Goal: Task Accomplishment & Management: Complete application form

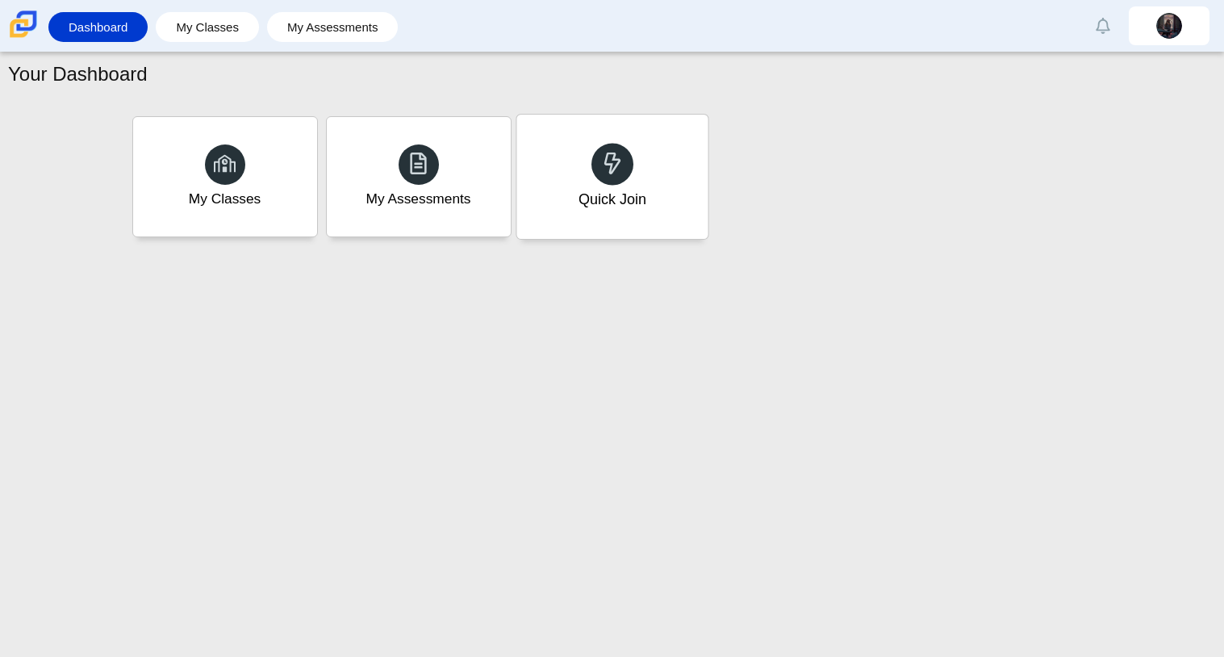
click at [643, 216] on div "Quick Join" at bounding box center [611, 177] width 191 height 124
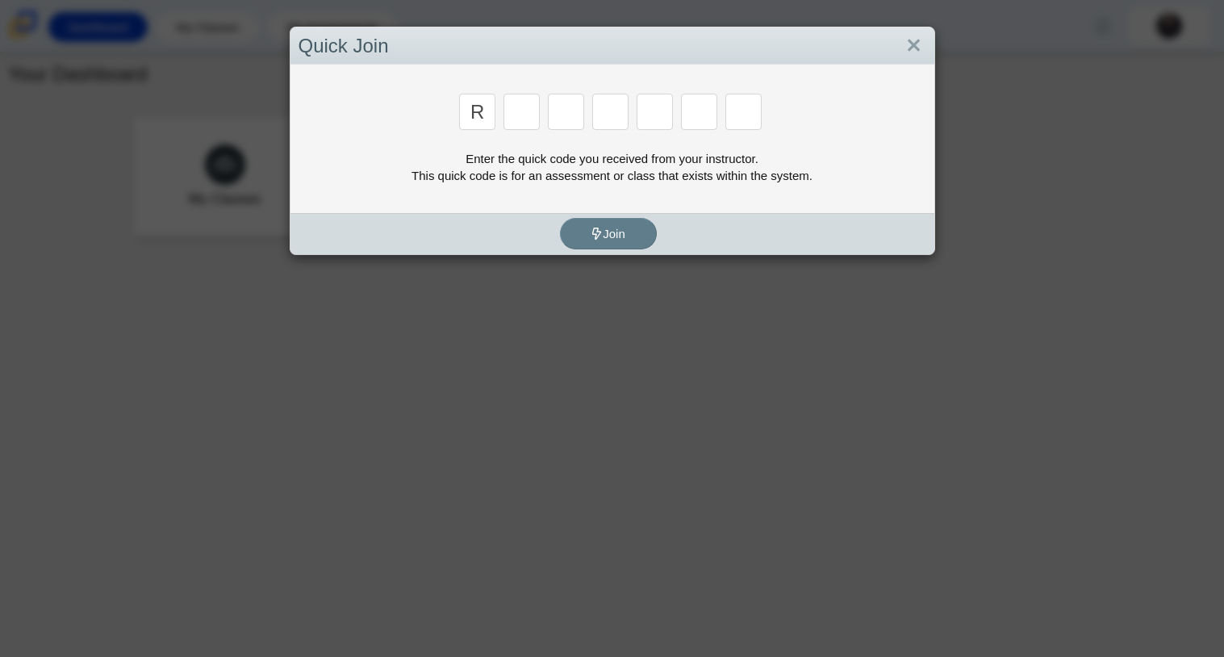
type input "r"
type input "c"
type input "g"
type input "2"
type input "9"
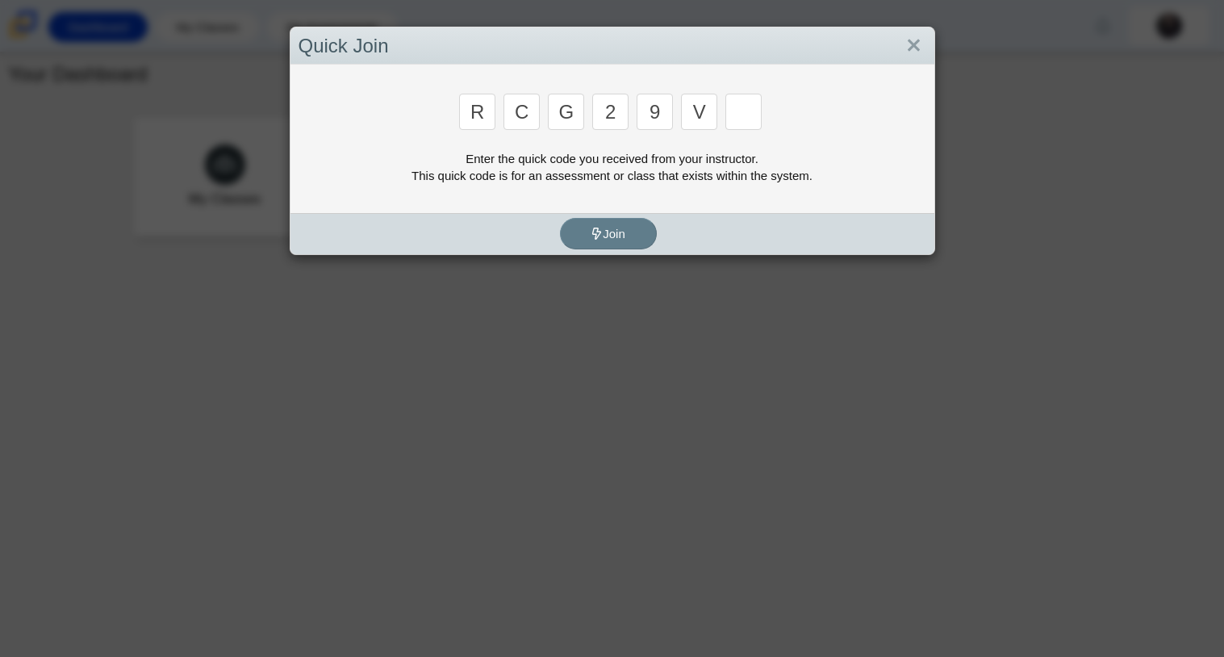
type input "v"
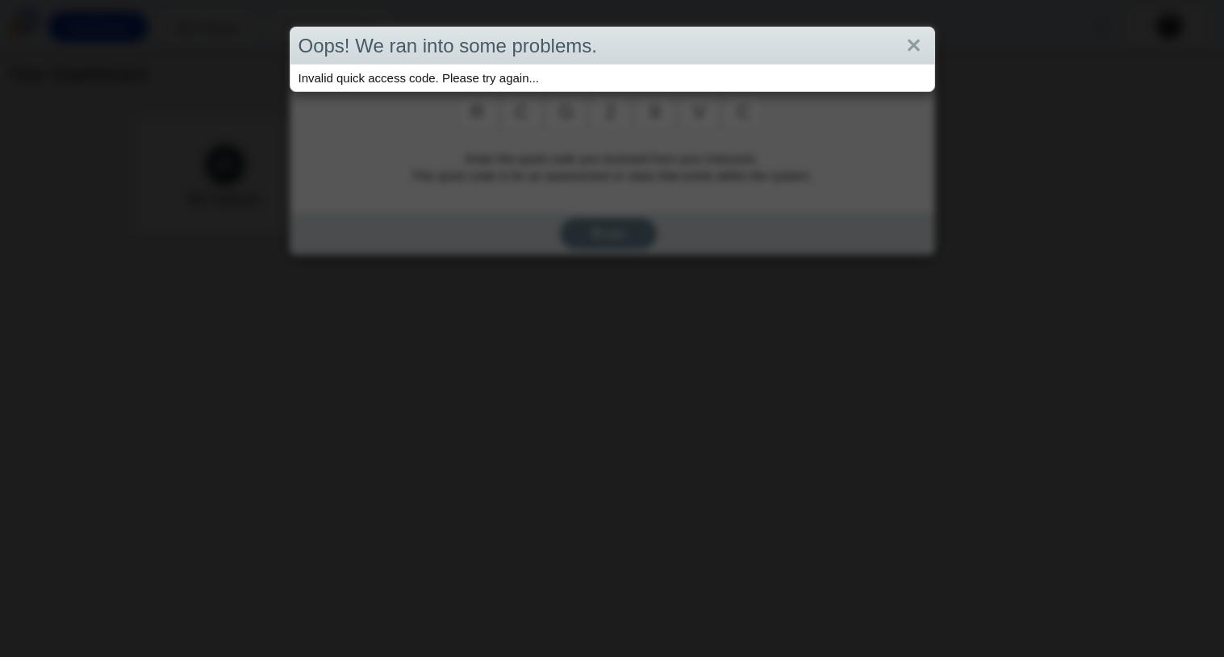
type input "c"
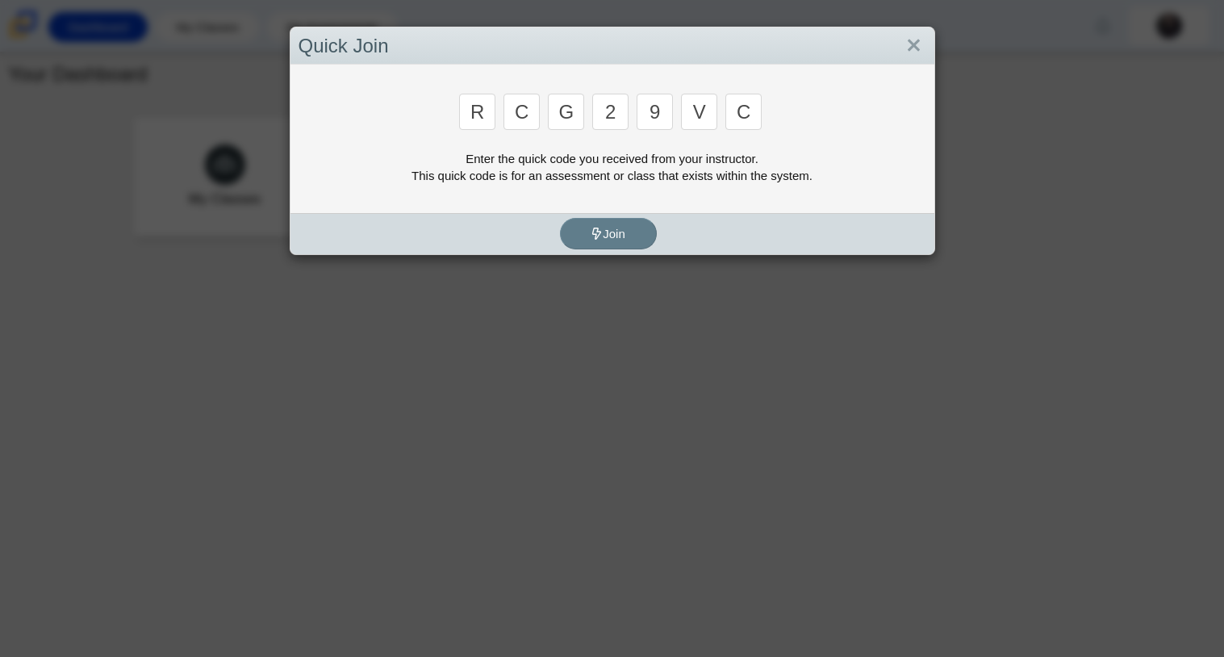
click at [756, 106] on input "c" at bounding box center [743, 112] width 36 height 36
type input "v"
type input "u"
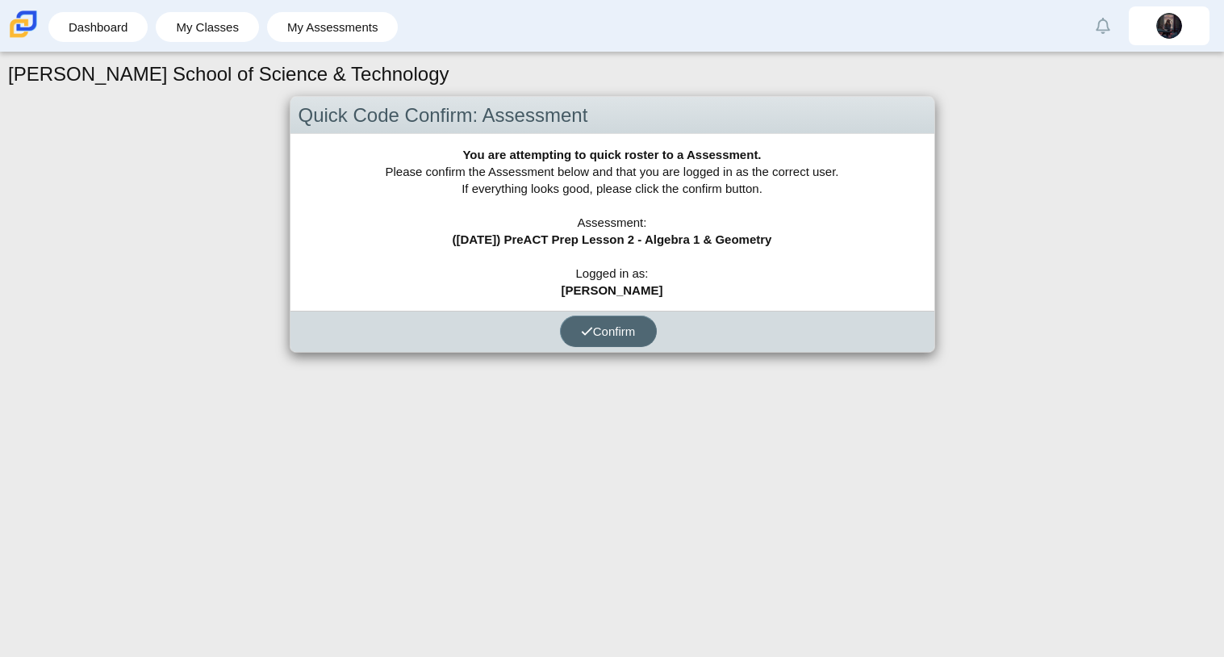
click at [611, 327] on span "Confirm" at bounding box center [608, 331] width 55 height 14
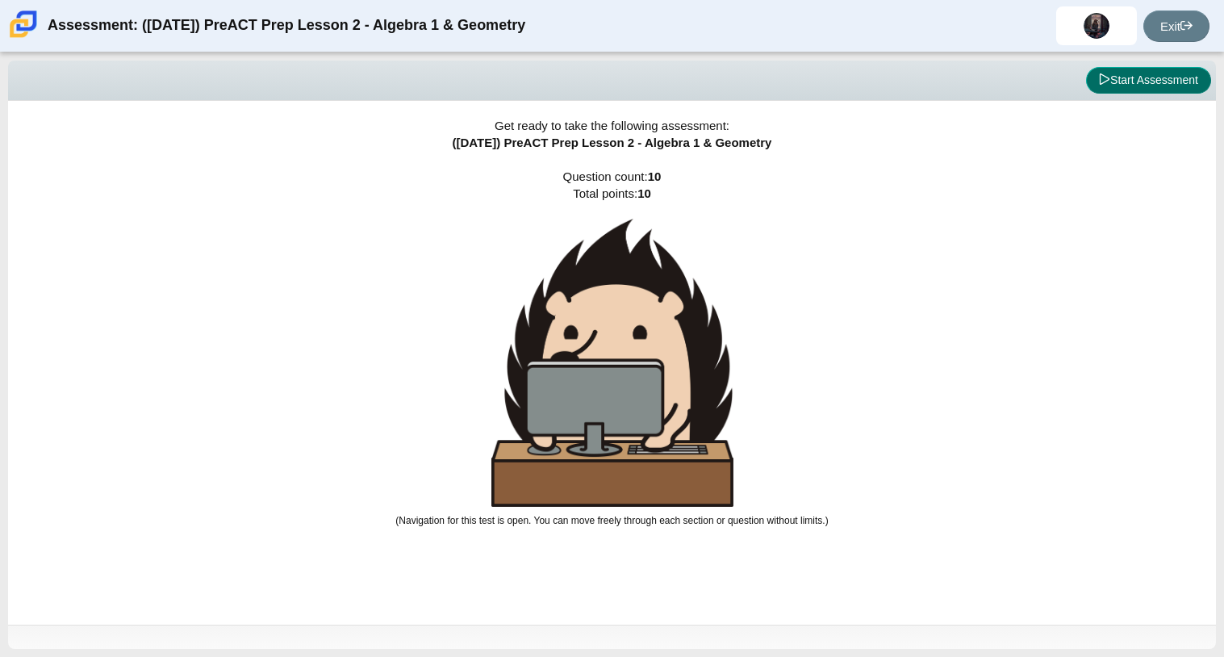
click at [1103, 73] on icon at bounding box center [1104, 78] width 11 height 11
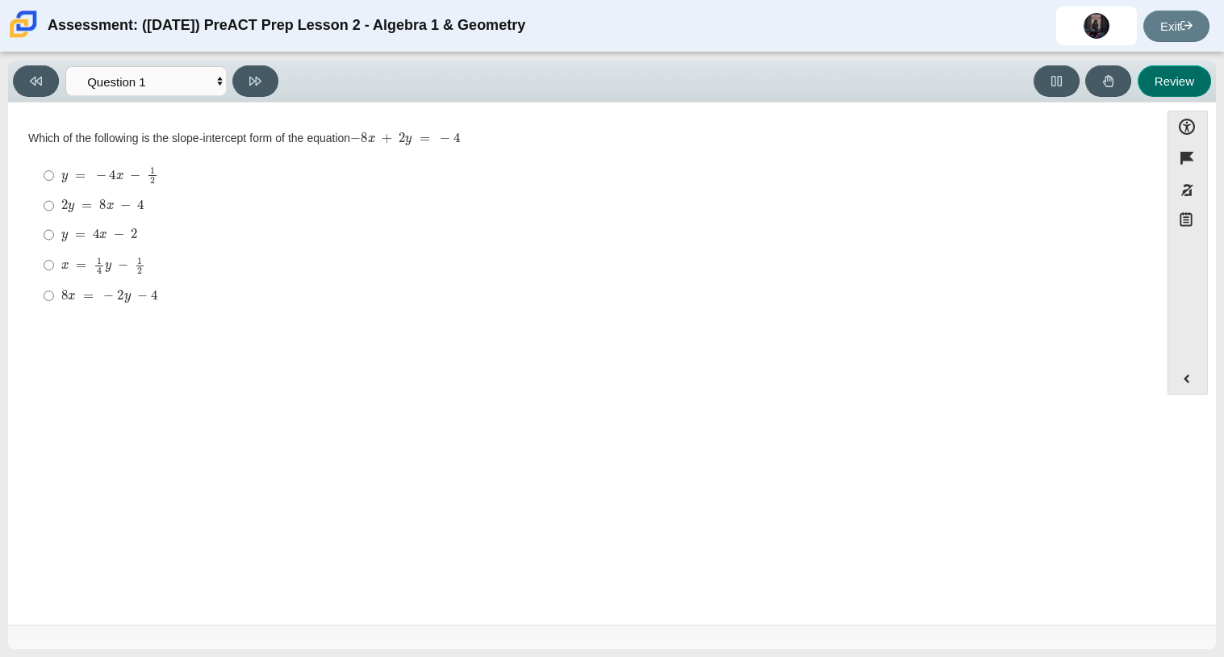
click at [1173, 77] on button "Review" at bounding box center [1174, 80] width 73 height 31
select select "review"
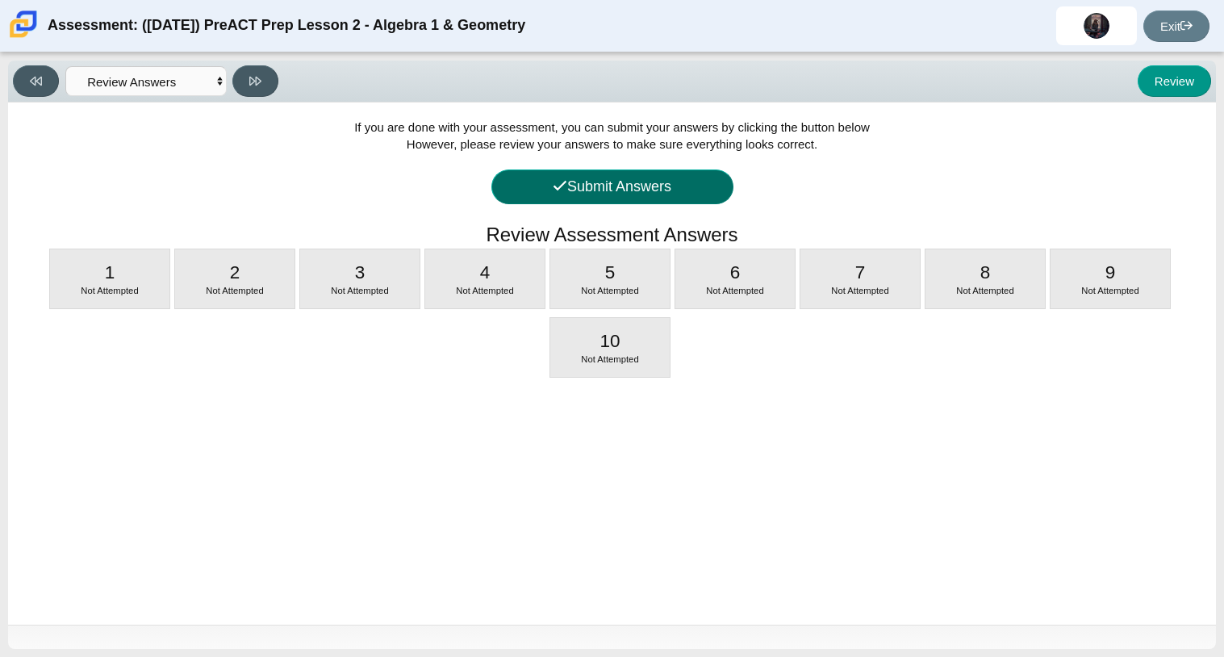
click at [529, 184] on button "Submit Answers" at bounding box center [612, 186] width 242 height 35
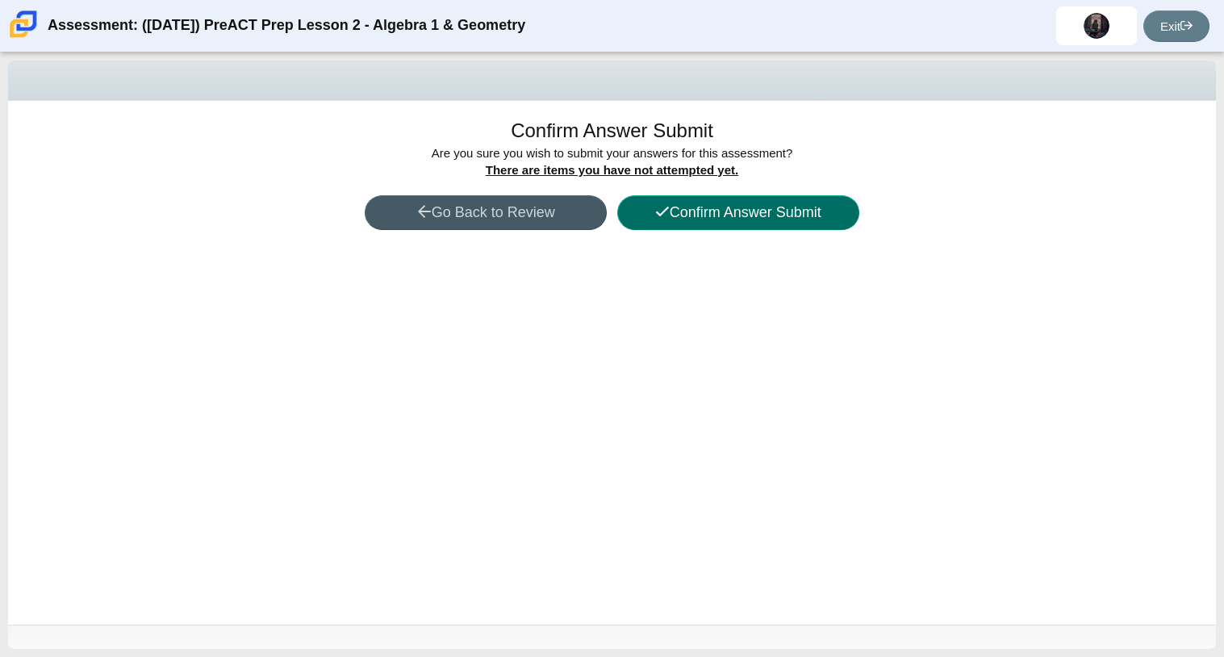
click at [647, 220] on button "Confirm Answer Submit" at bounding box center [738, 212] width 242 height 35
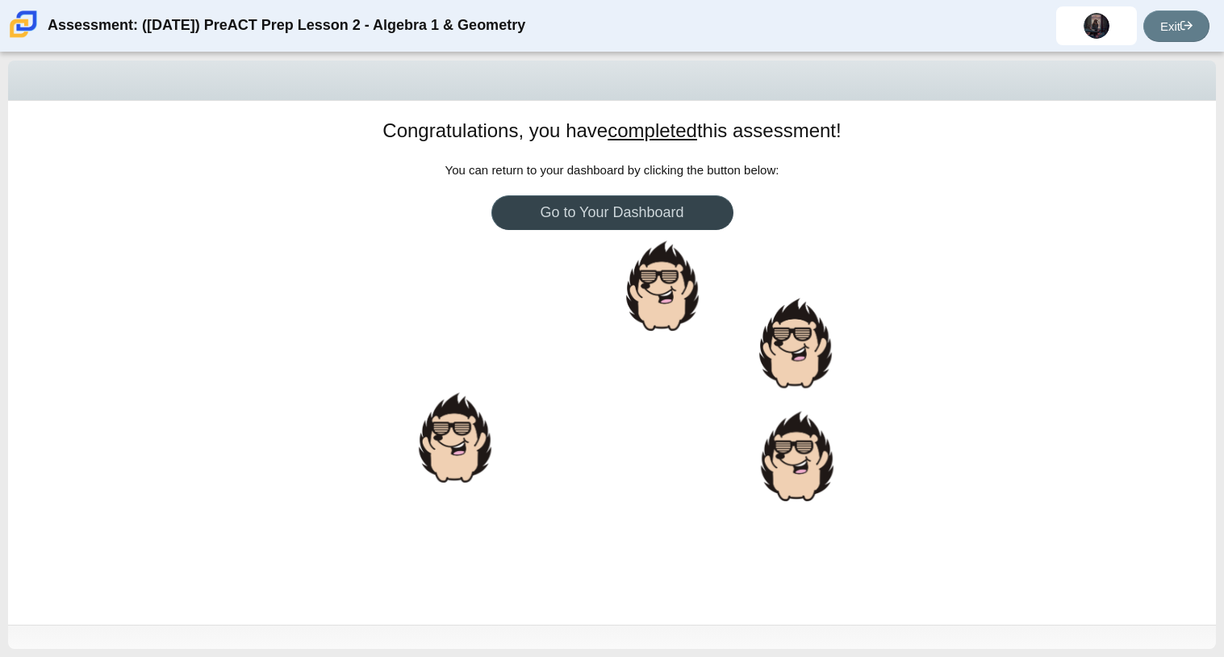
click at [645, 220] on link "Go to Your Dashboard" at bounding box center [612, 212] width 242 height 35
